Goal: Task Accomplishment & Management: Manage account settings

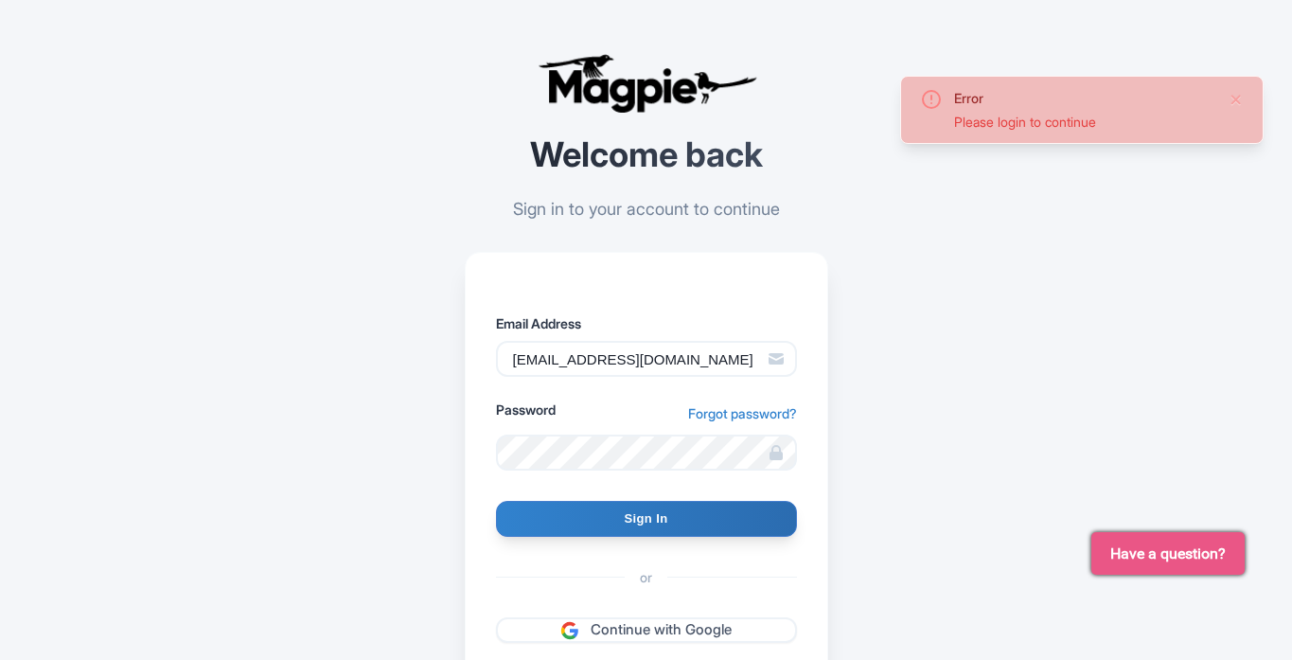
click at [633, 525] on input "Sign In" at bounding box center [646, 519] width 301 height 36
type input "Signing in..."
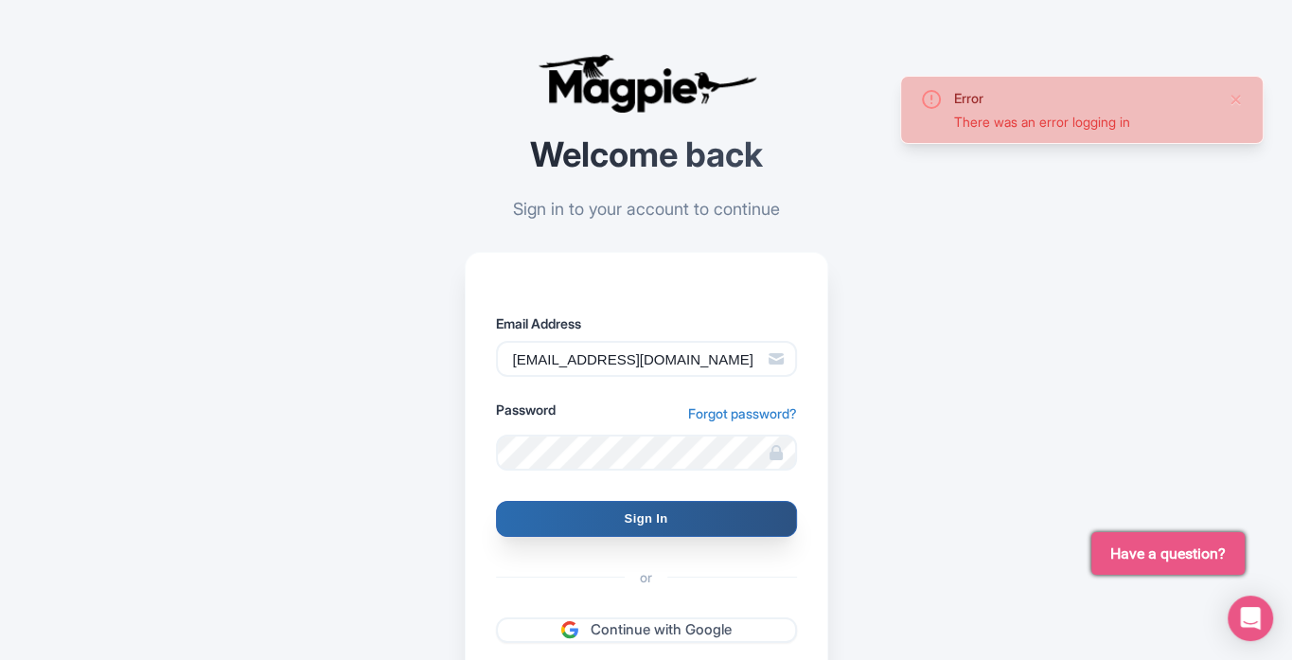
drag, startPoint x: 0, startPoint y: 0, endPoint x: 642, endPoint y: 525, distance: 829.2
click at [642, 525] on input "Sign In" at bounding box center [646, 519] width 301 height 36
type input "Signing in..."
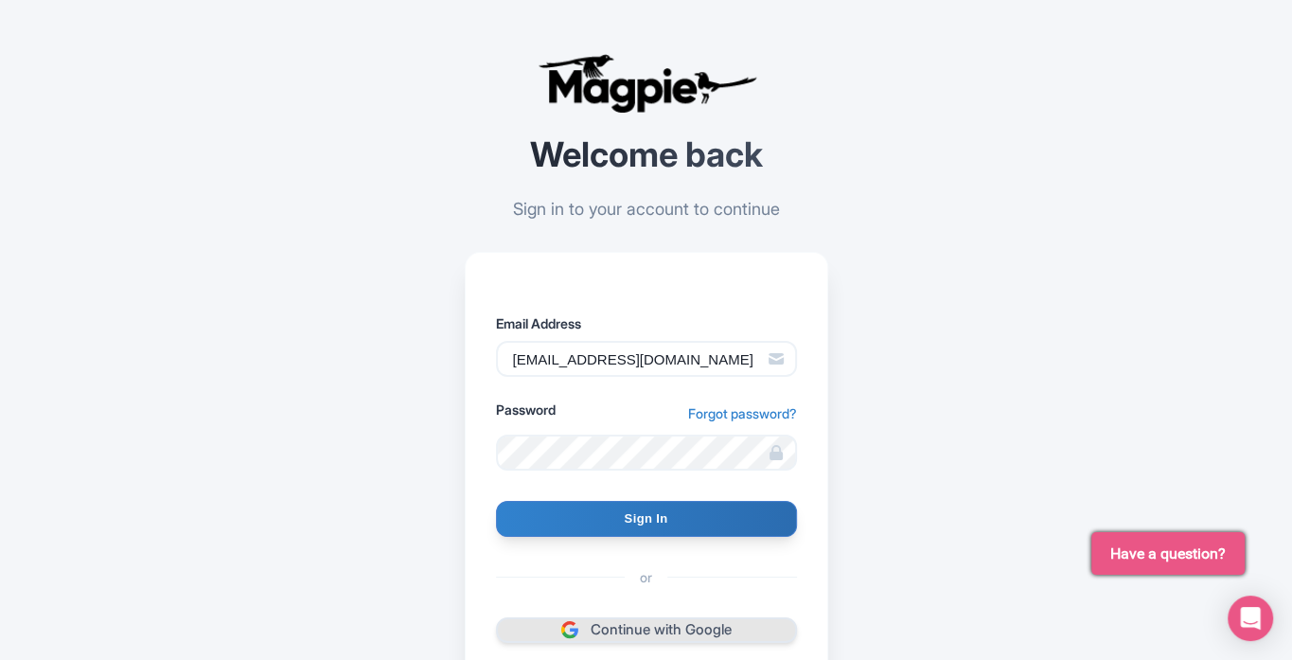
click at [643, 621] on link "Continue with Google" at bounding box center [646, 630] width 301 height 26
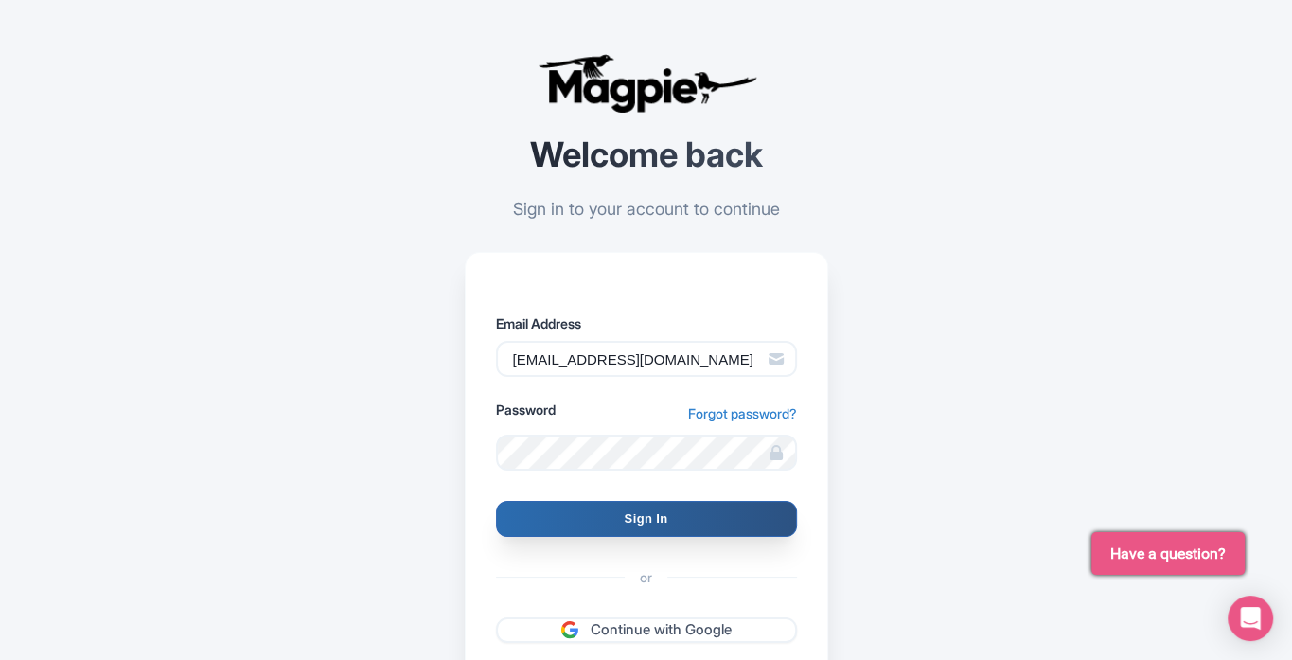
click at [648, 517] on input "Sign In" at bounding box center [646, 519] width 301 height 36
type input "Signing in..."
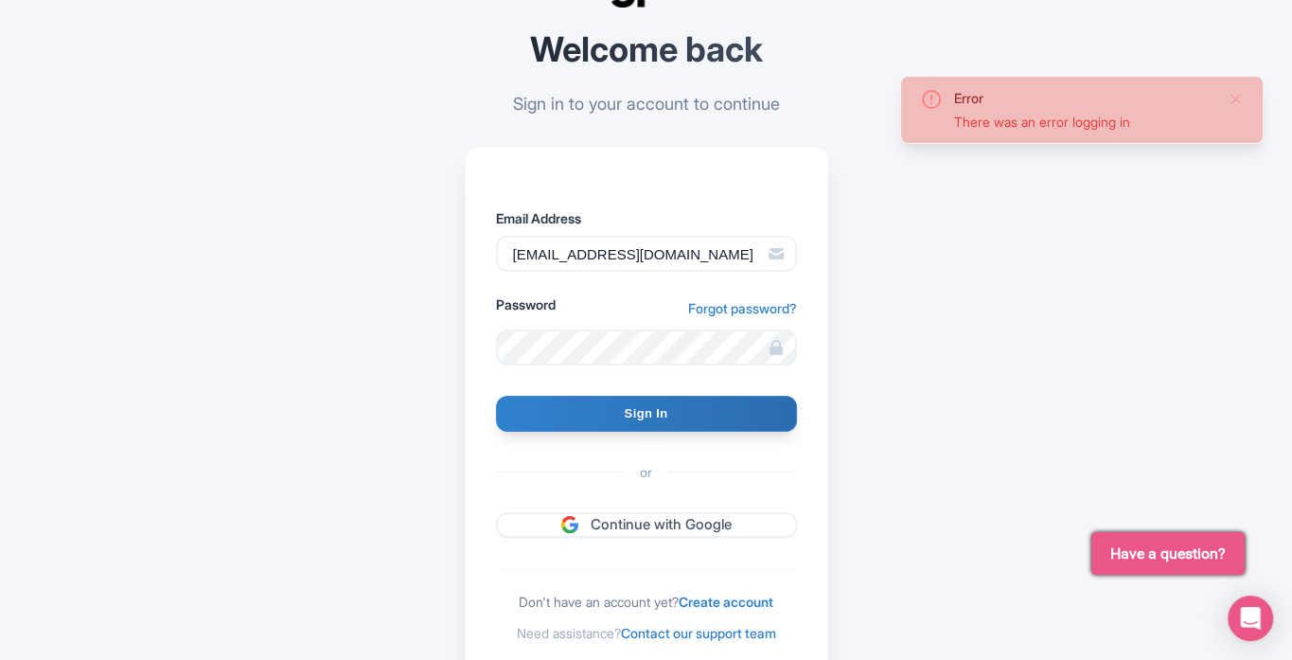
scroll to position [172, 0]
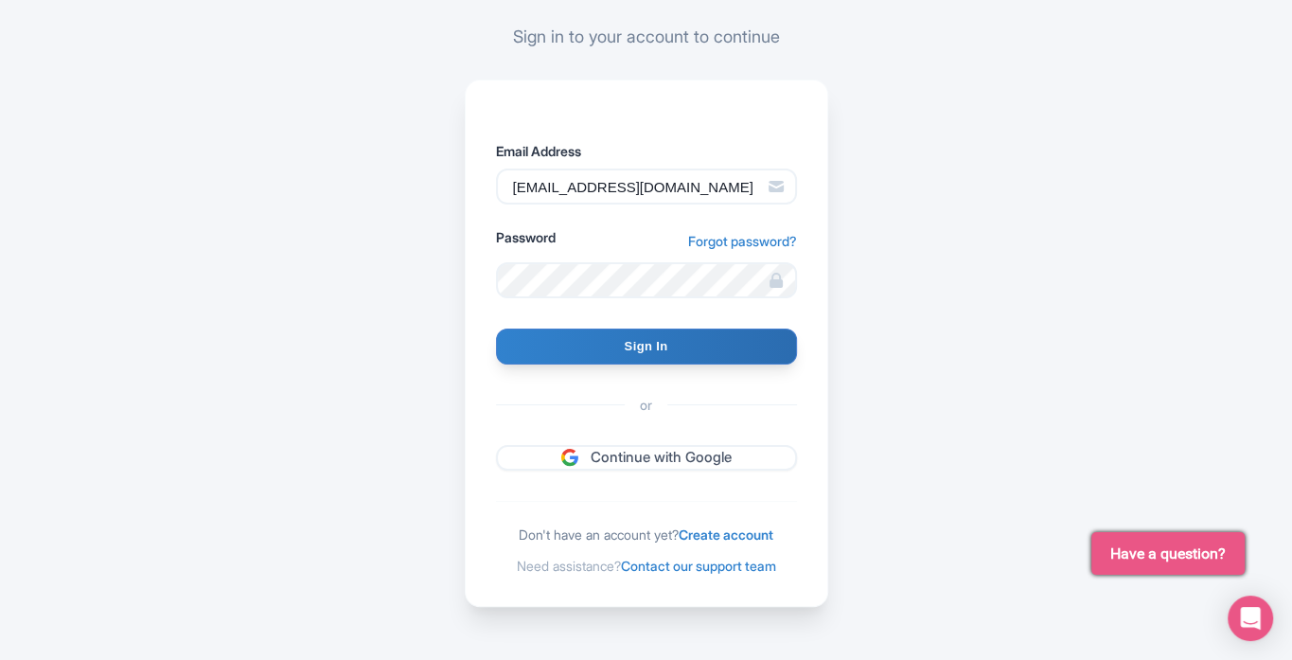
click at [1061, 240] on div "Error There was an error logging in Welcome back Sign in to your account to con…" at bounding box center [646, 244] width 1211 height 832
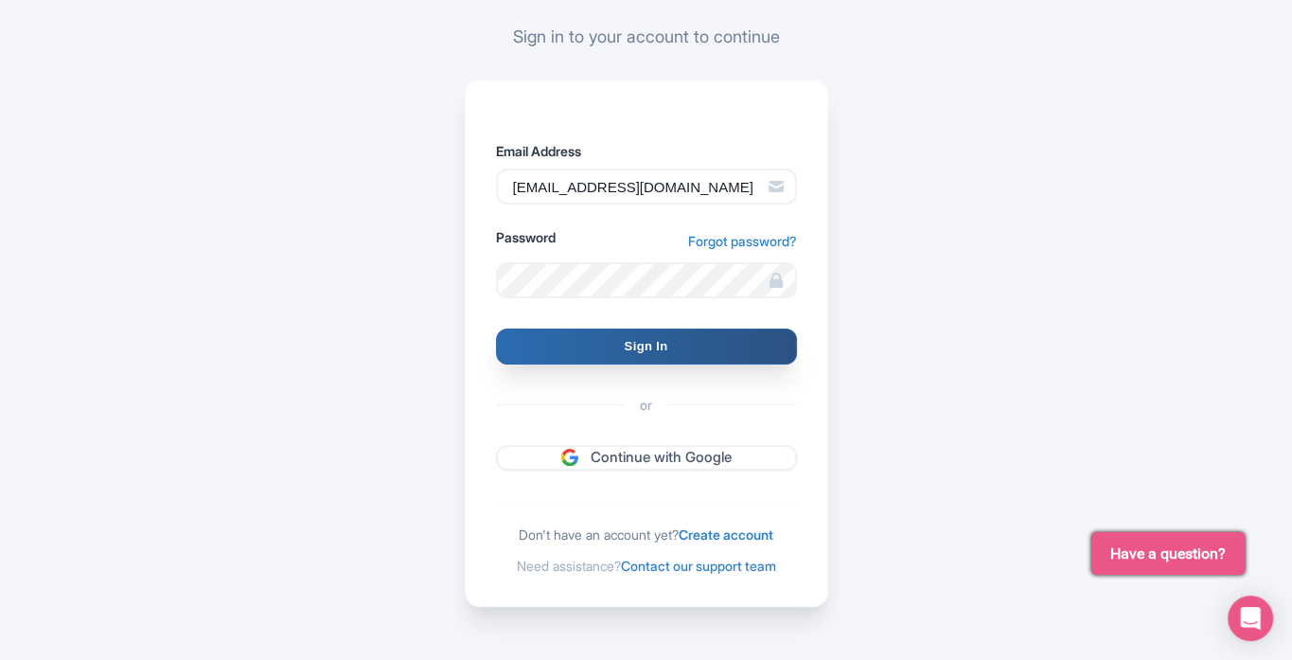
click at [542, 335] on input "Sign In" at bounding box center [646, 346] width 301 height 36
type input "Signing in..."
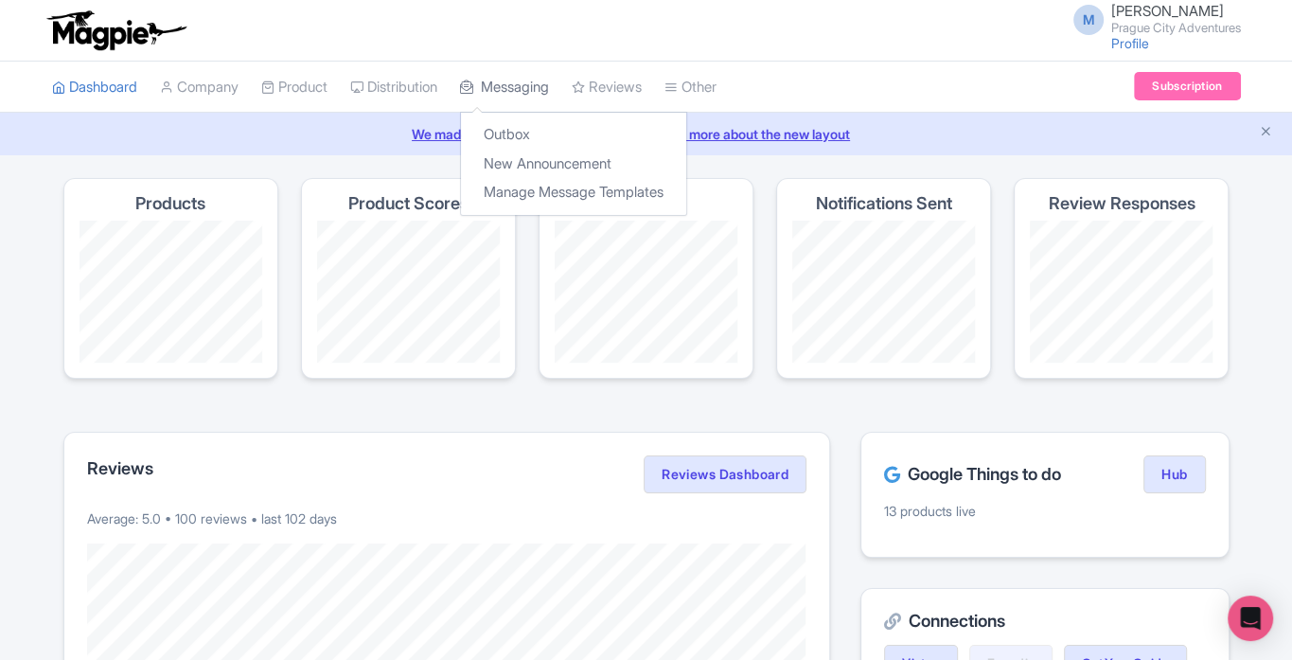
click at [530, 84] on link "Messaging" at bounding box center [504, 88] width 89 height 52
click at [536, 138] on link "Outbox" at bounding box center [573, 134] width 225 height 29
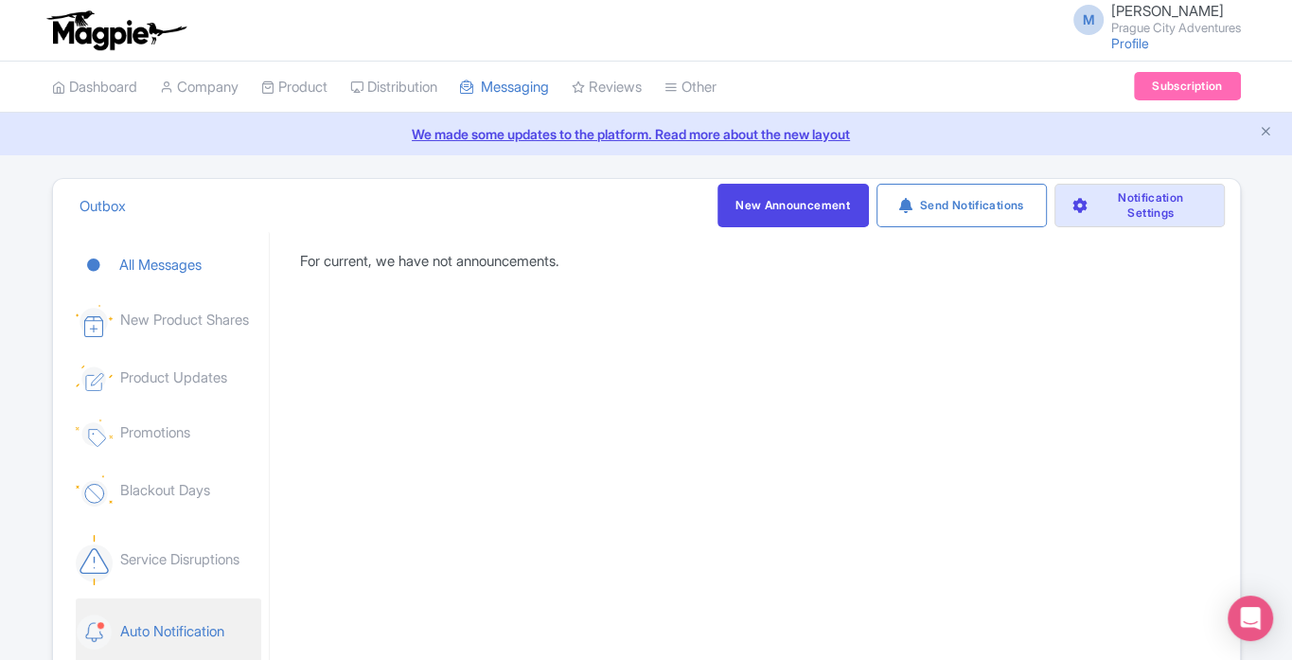
click at [164, 625] on link "Auto Notification" at bounding box center [168, 631] width 185 height 67
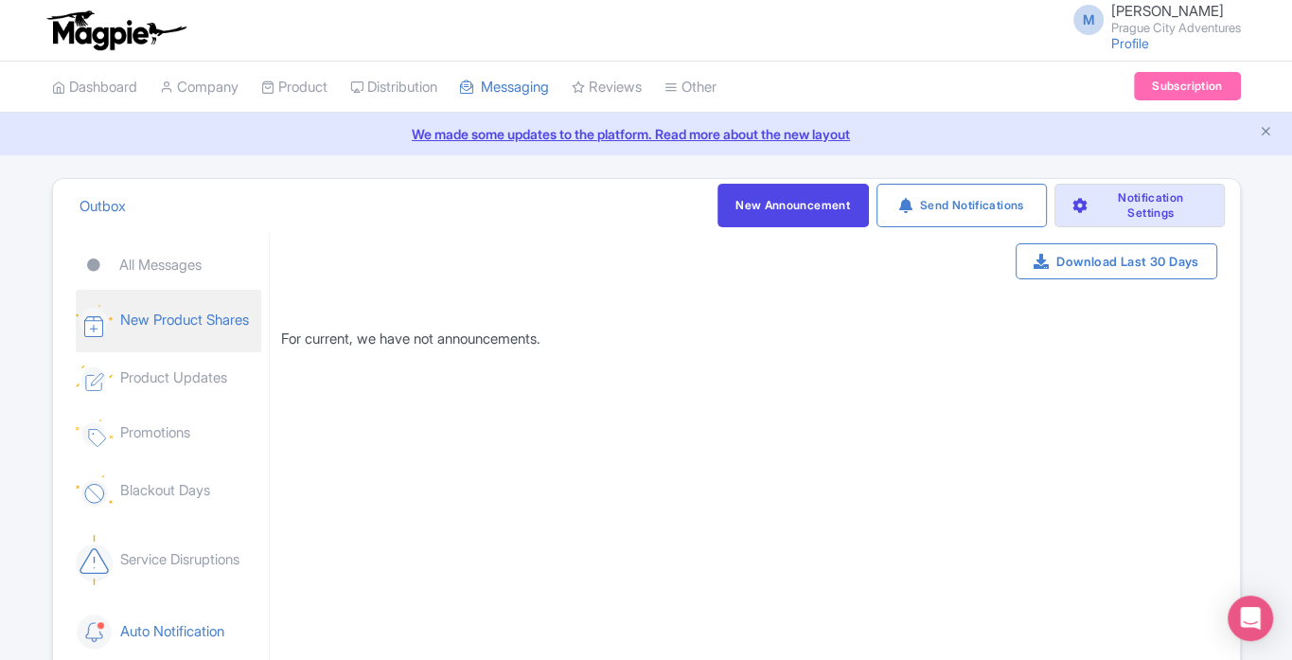
click at [150, 342] on link "New Product Shares" at bounding box center [168, 321] width 185 height 62
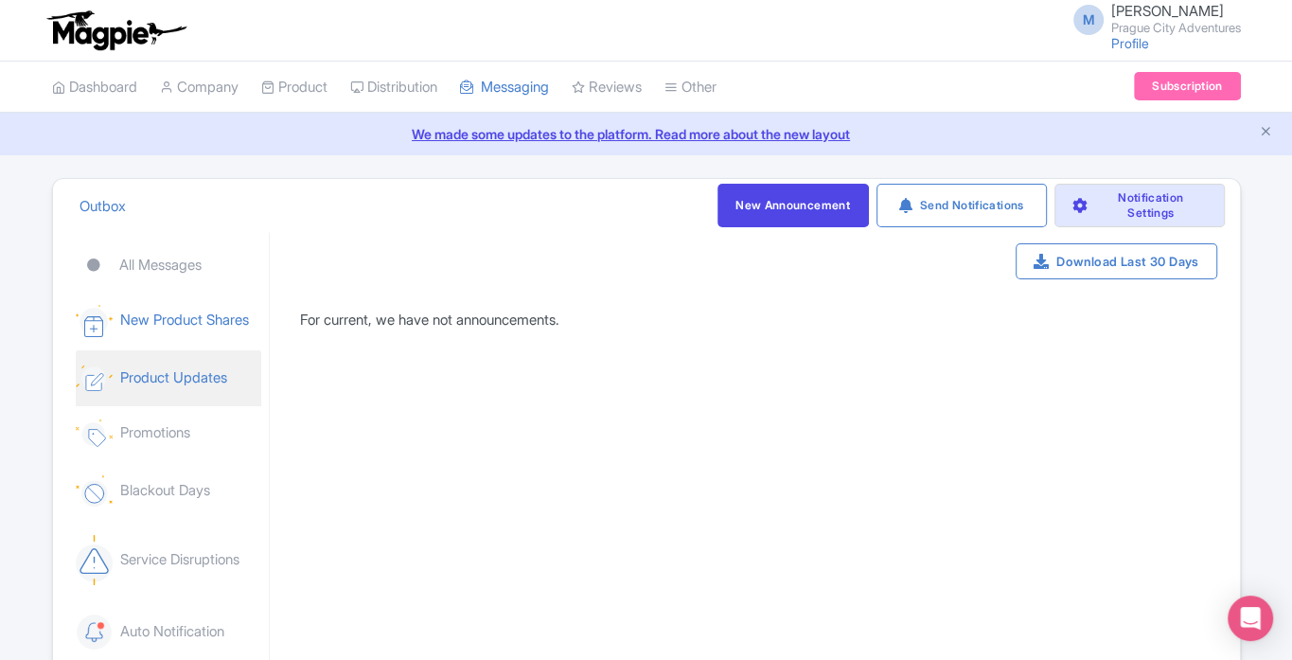
click at [159, 380] on link "Product Updates" at bounding box center [168, 378] width 185 height 56
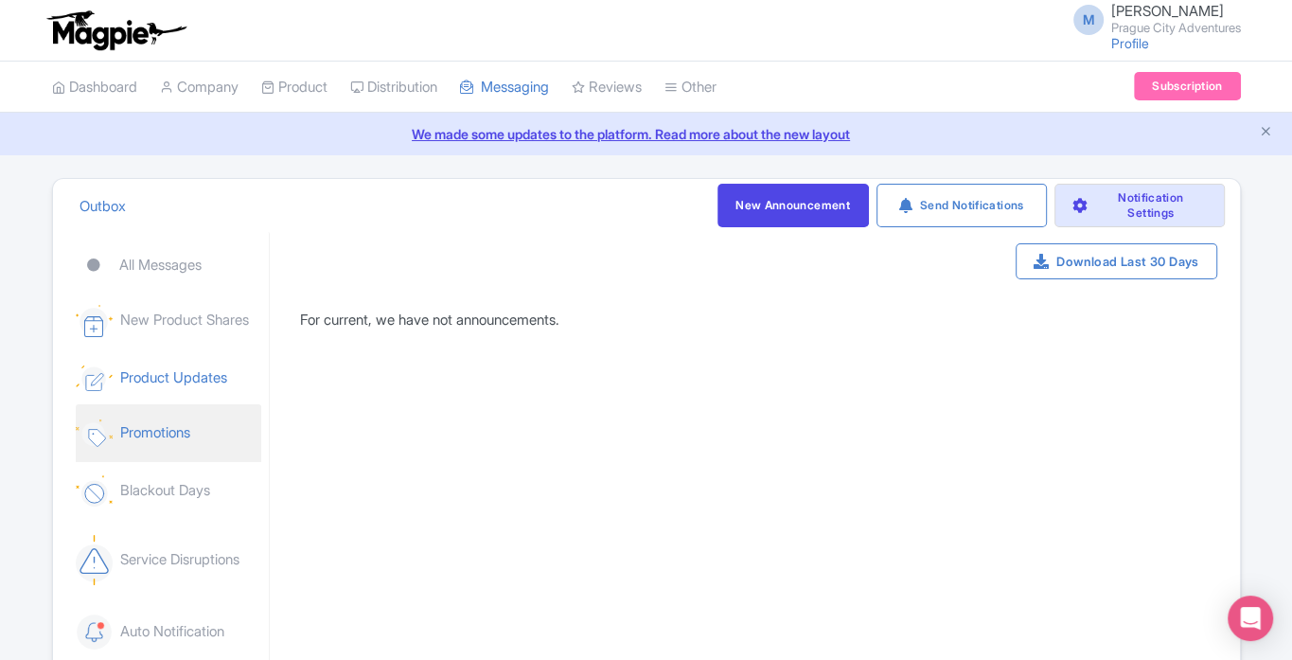
click at [152, 429] on link "Promotions" at bounding box center [168, 433] width 185 height 58
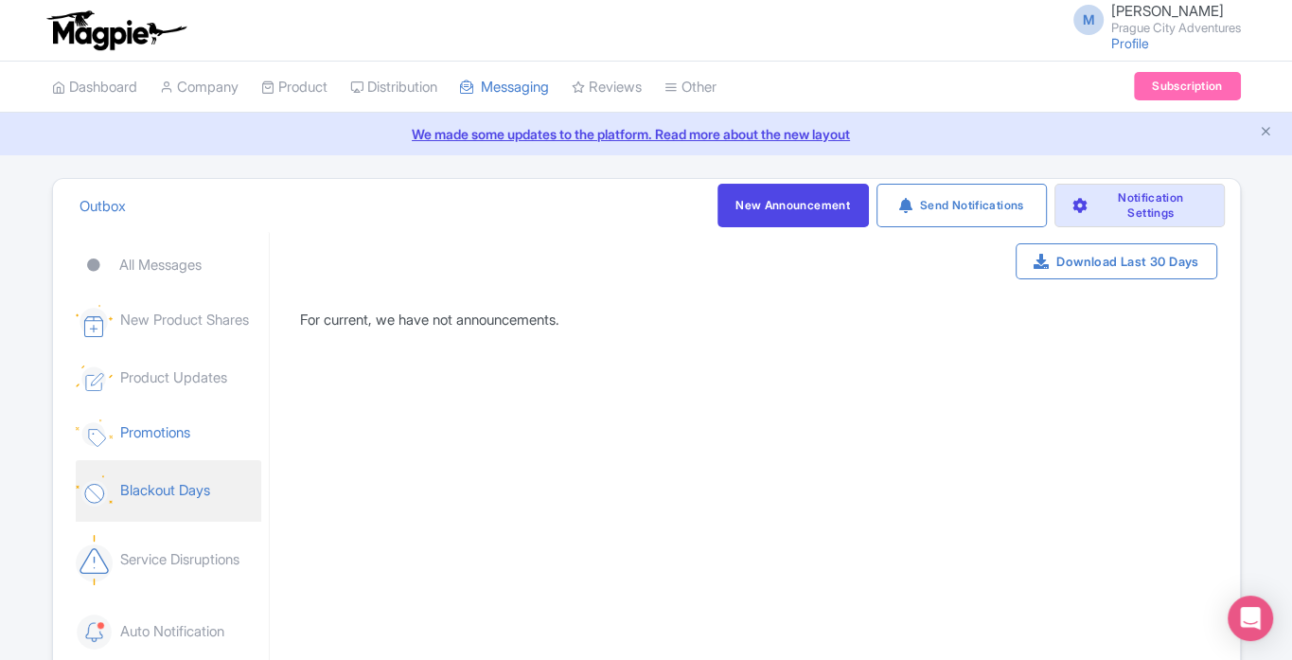
click at [157, 473] on link "Blackout Days" at bounding box center [168, 491] width 185 height 62
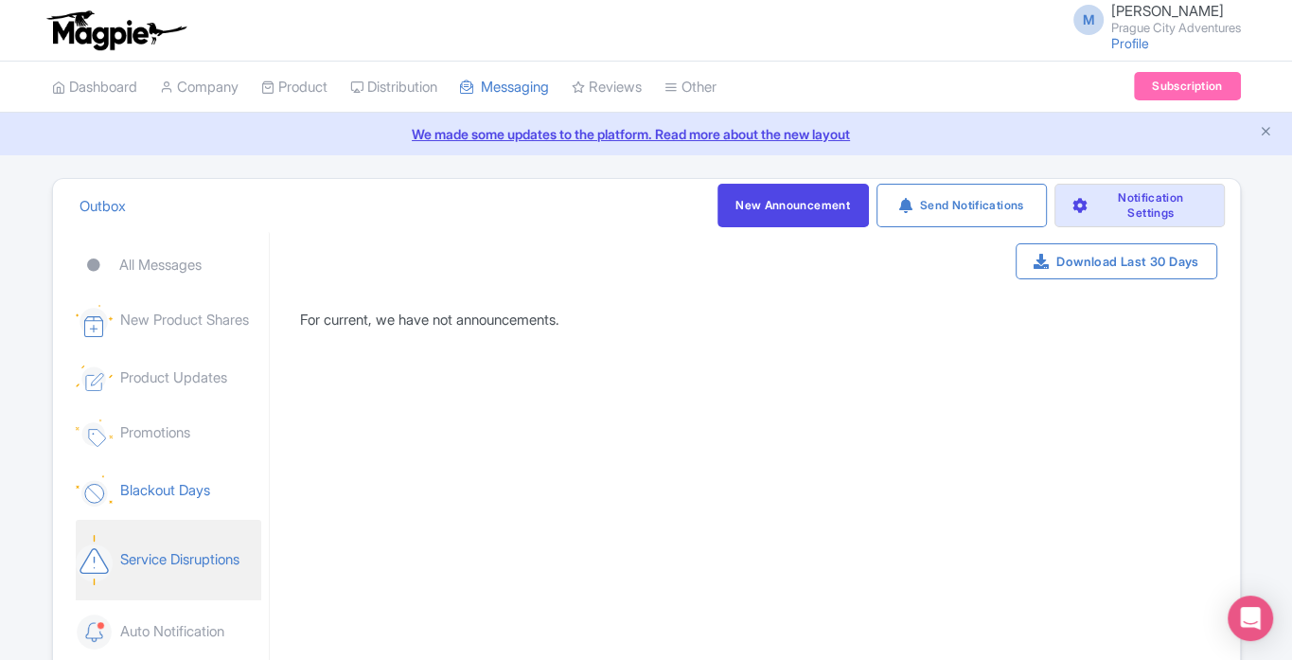
click at [163, 544] on link "Service Disruptions" at bounding box center [168, 559] width 185 height 79
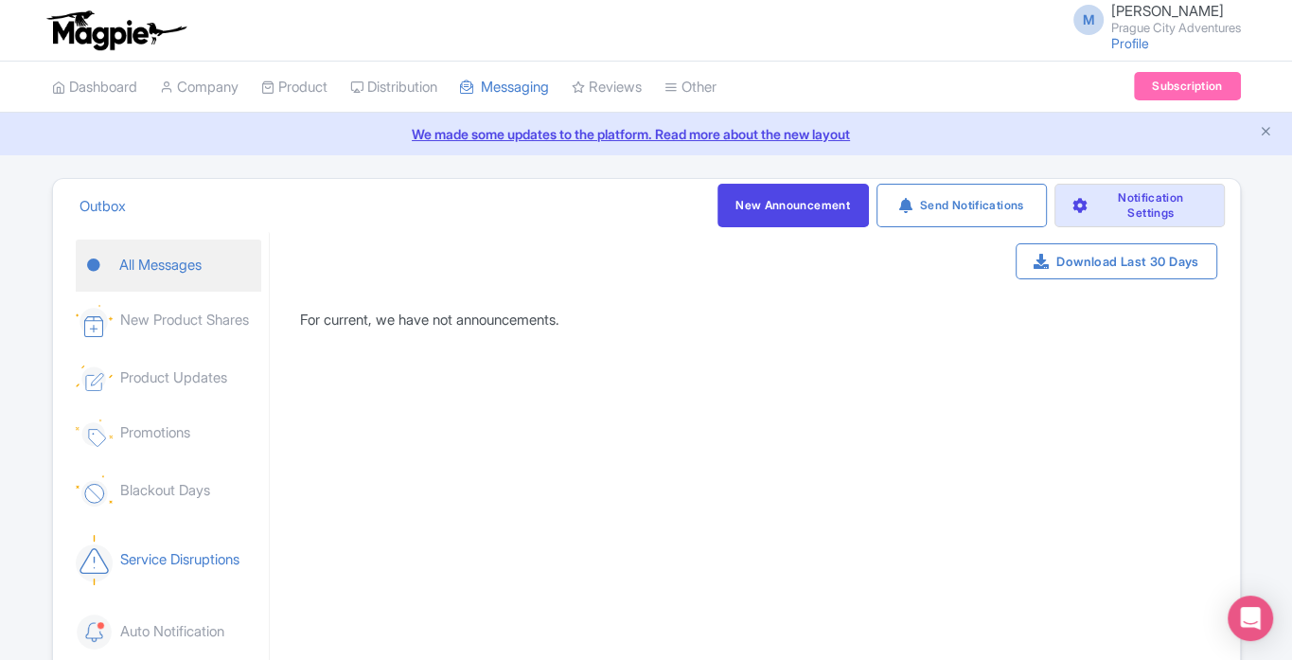
click at [172, 274] on link "All Messages" at bounding box center [168, 265] width 185 height 52
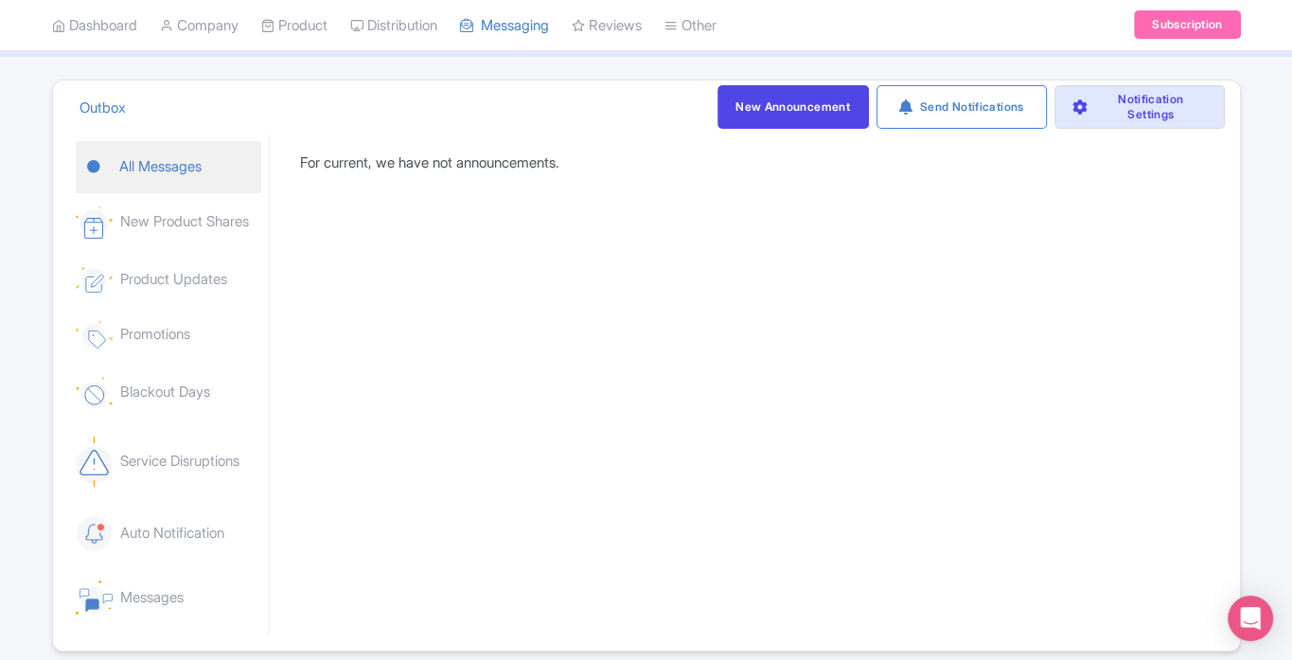
scroll to position [170, 0]
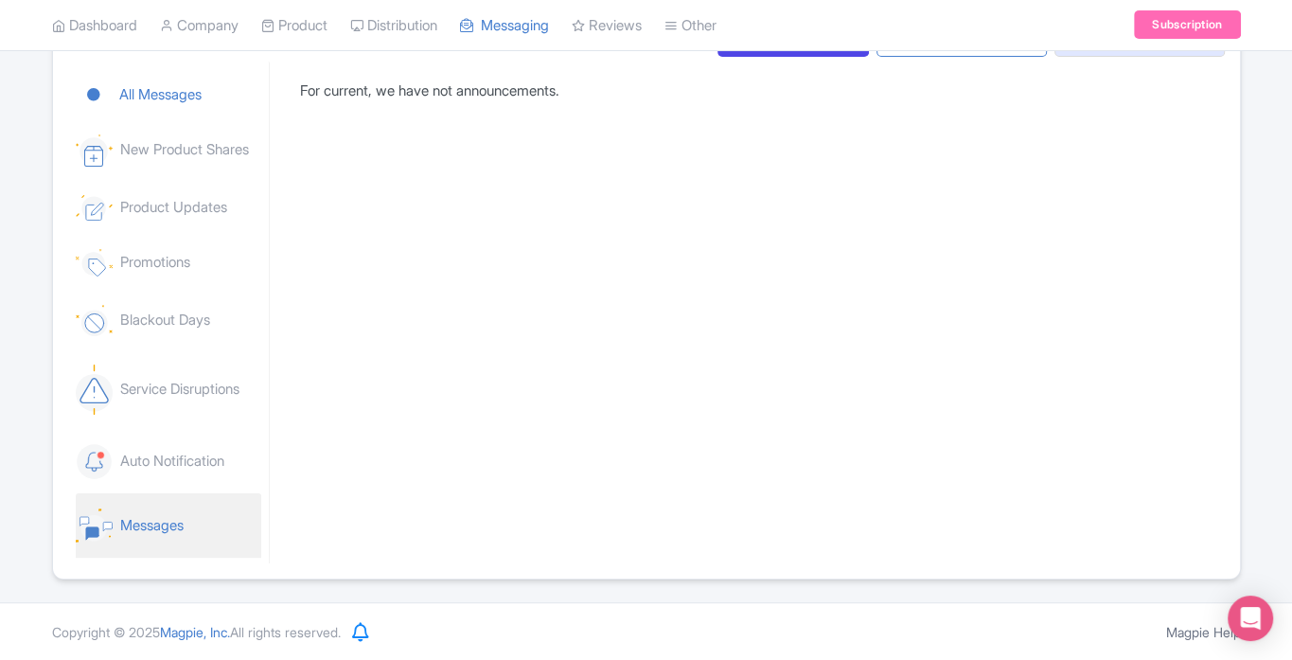
click at [197, 516] on link "Messages" at bounding box center [168, 525] width 185 height 64
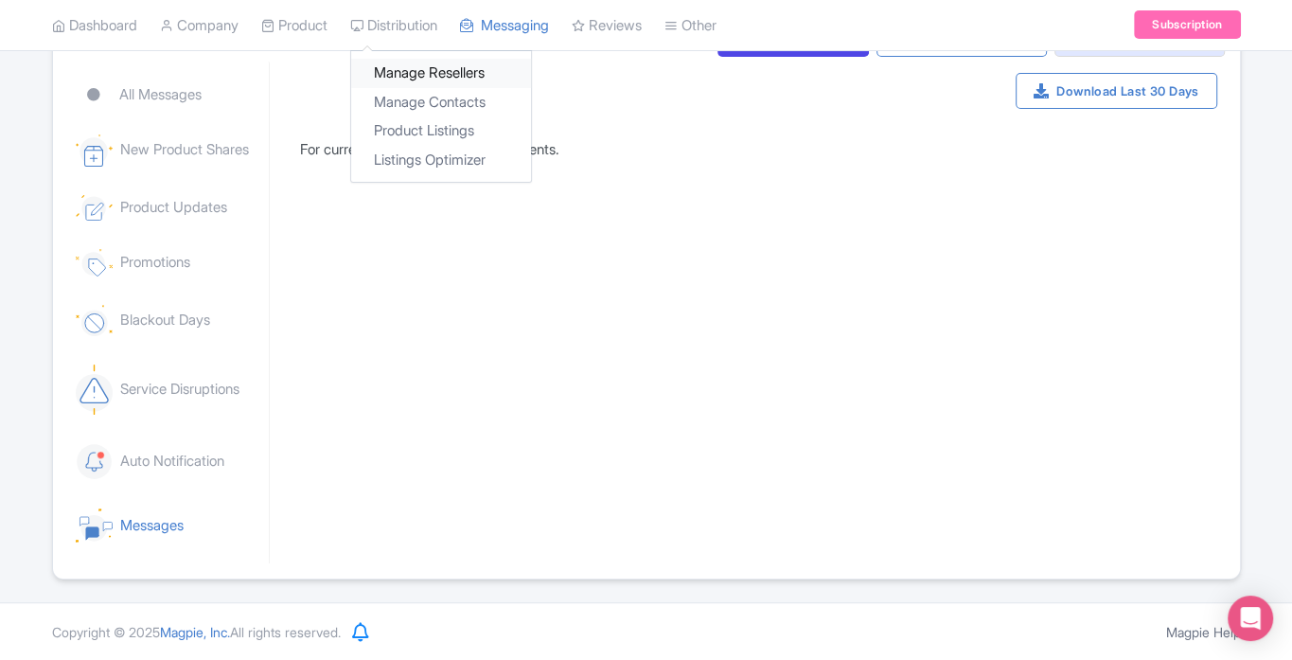
click at [422, 78] on link "Manage Resellers" at bounding box center [441, 74] width 180 height 29
